Goal: Transaction & Acquisition: Subscribe to service/newsletter

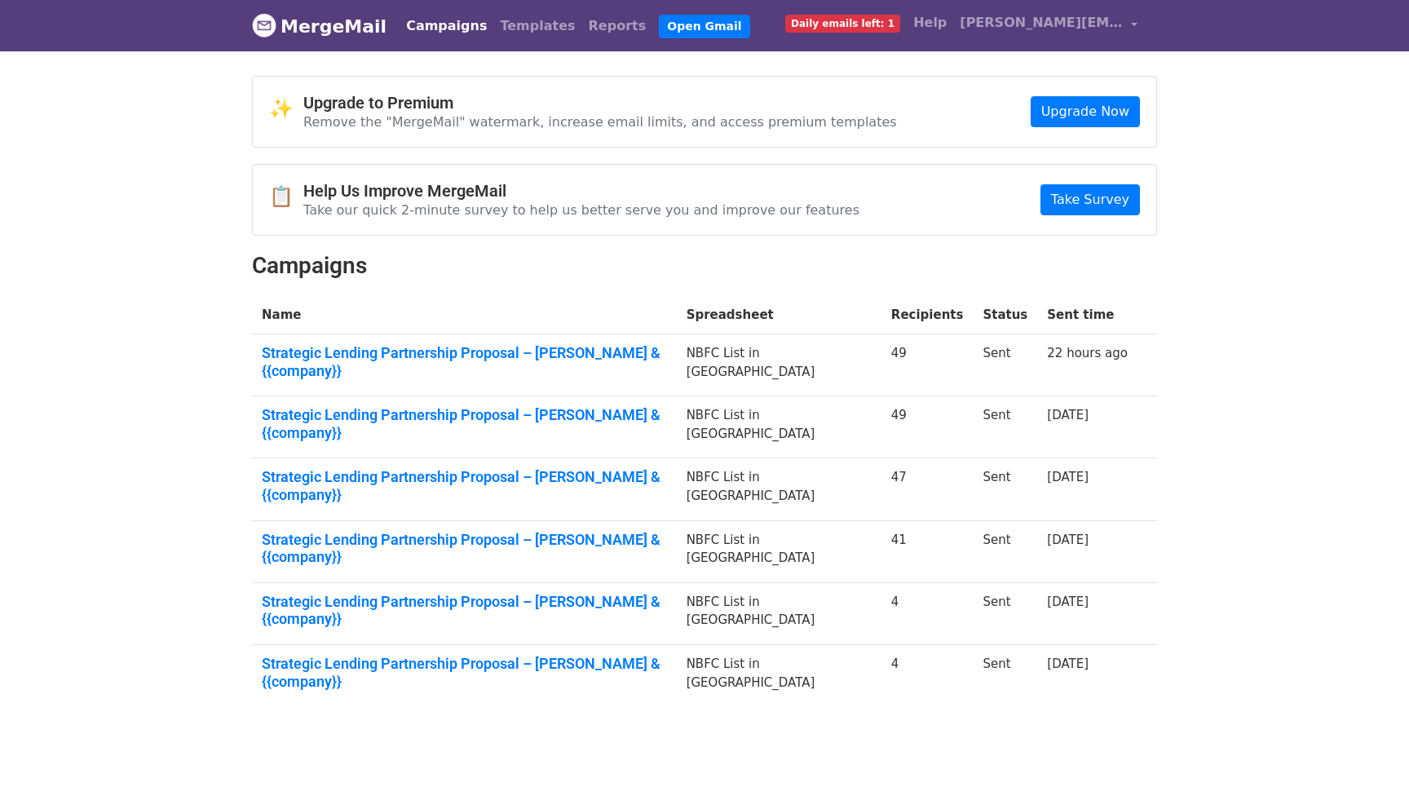
click at [870, 28] on span "Daily emails left: 1" at bounding box center [842, 24] width 115 height 18
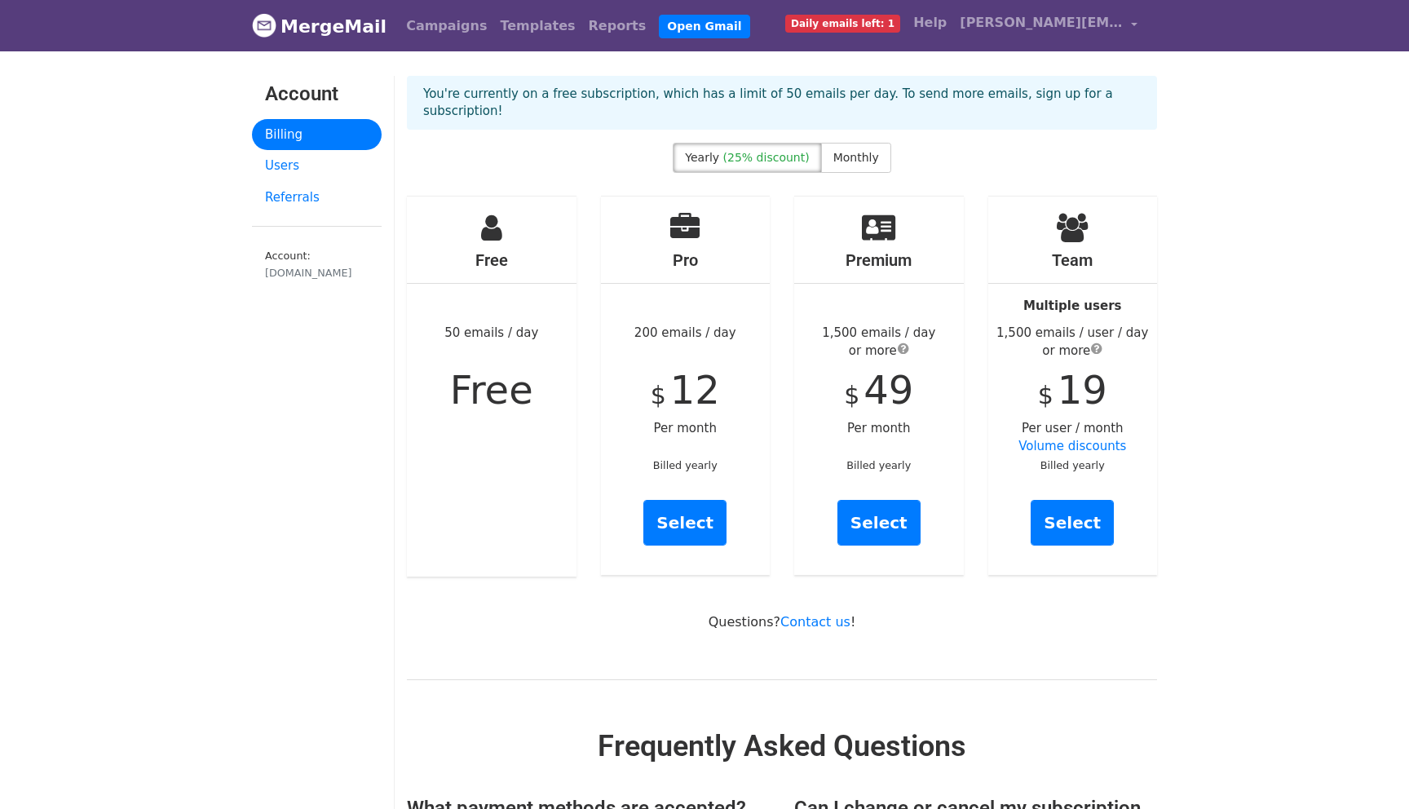
drag, startPoint x: 431, startPoint y: 333, endPoint x: 542, endPoint y: 393, distance: 125.8
click at [542, 393] on div "Free 50 emails / day Free" at bounding box center [492, 386] width 170 height 380
drag, startPoint x: 650, startPoint y: 313, endPoint x: 775, endPoint y: 320, distance: 125.7
click at [776, 320] on div "Pro 200 emails / day $ 12 Per month Billed yearly Select" at bounding box center [686, 386] width 194 height 381
